Goal: Navigation & Orientation: Find specific page/section

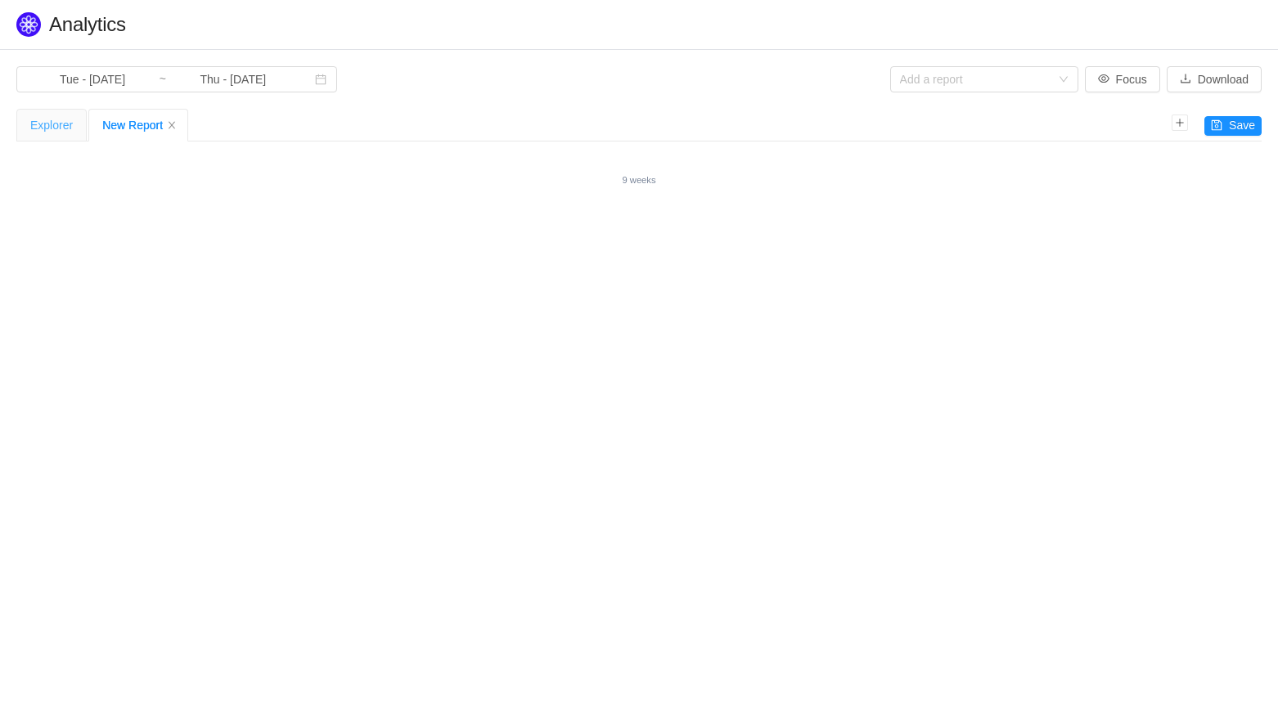
click at [56, 123] on div "Explorer" at bounding box center [51, 125] width 43 height 31
click at [128, 134] on div "New Report" at bounding box center [138, 125] width 72 height 31
